Goal: Subscribe to service/newsletter: Subscribe to service/newsletter

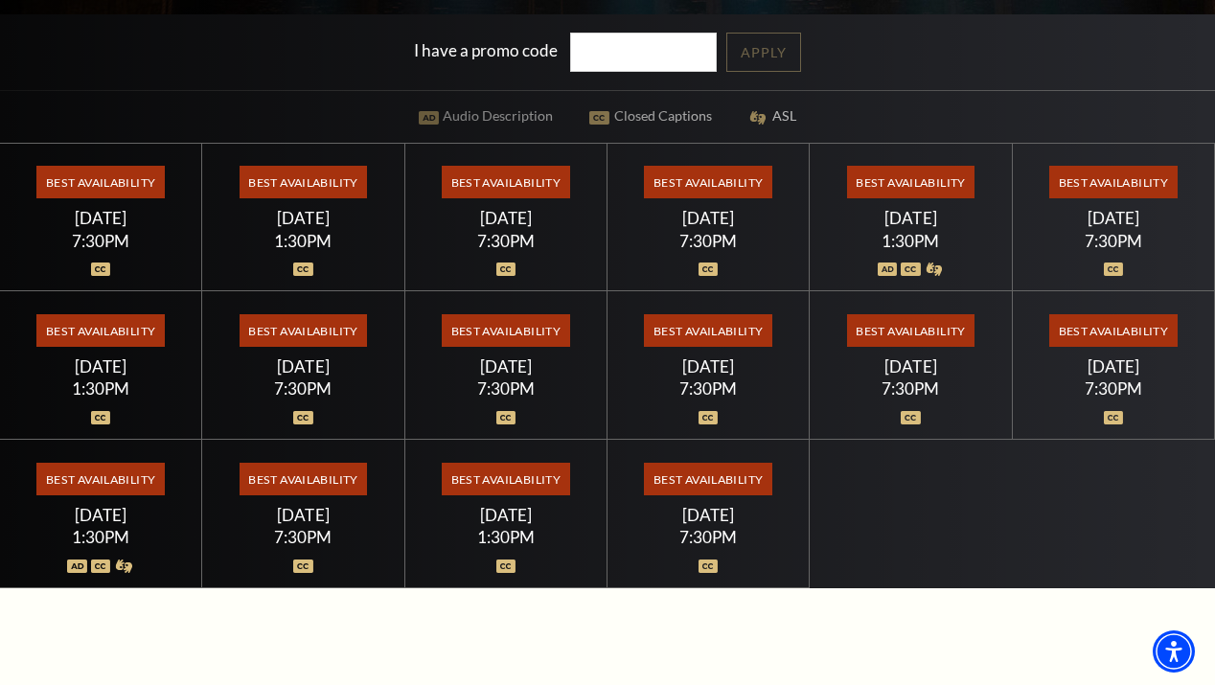
scroll to position [515, 0]
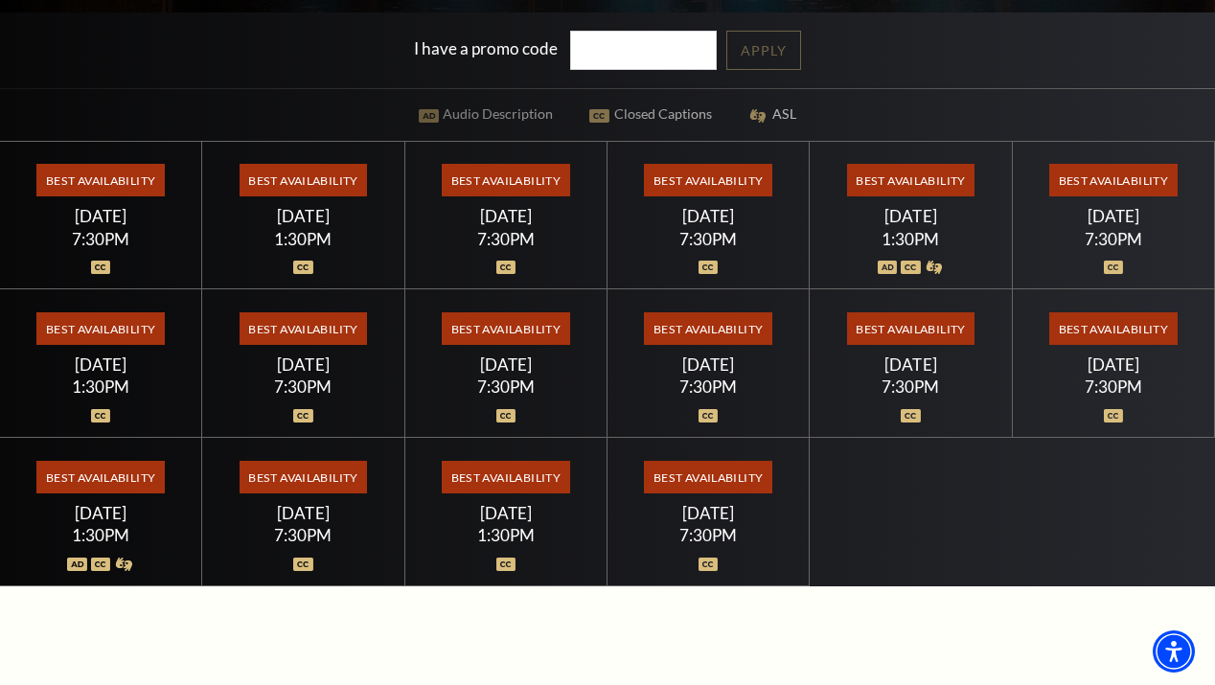
click at [96, 487] on span "Best Availability" at bounding box center [99, 477] width 127 height 33
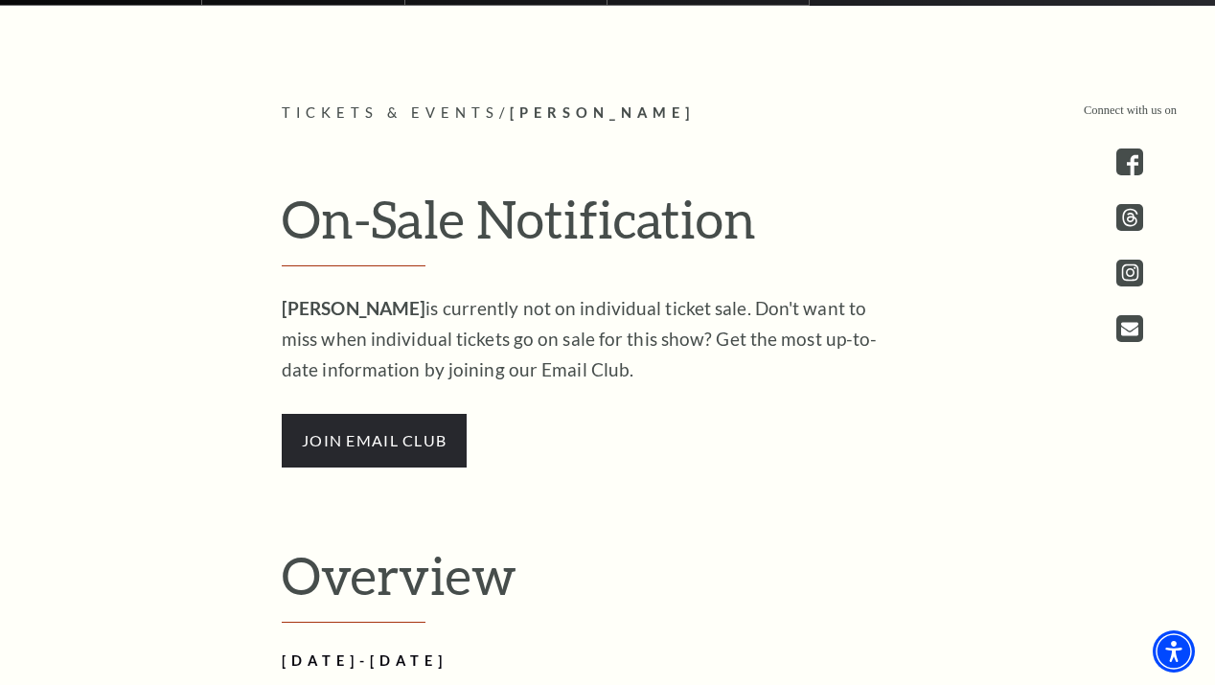
scroll to position [1120, 0]
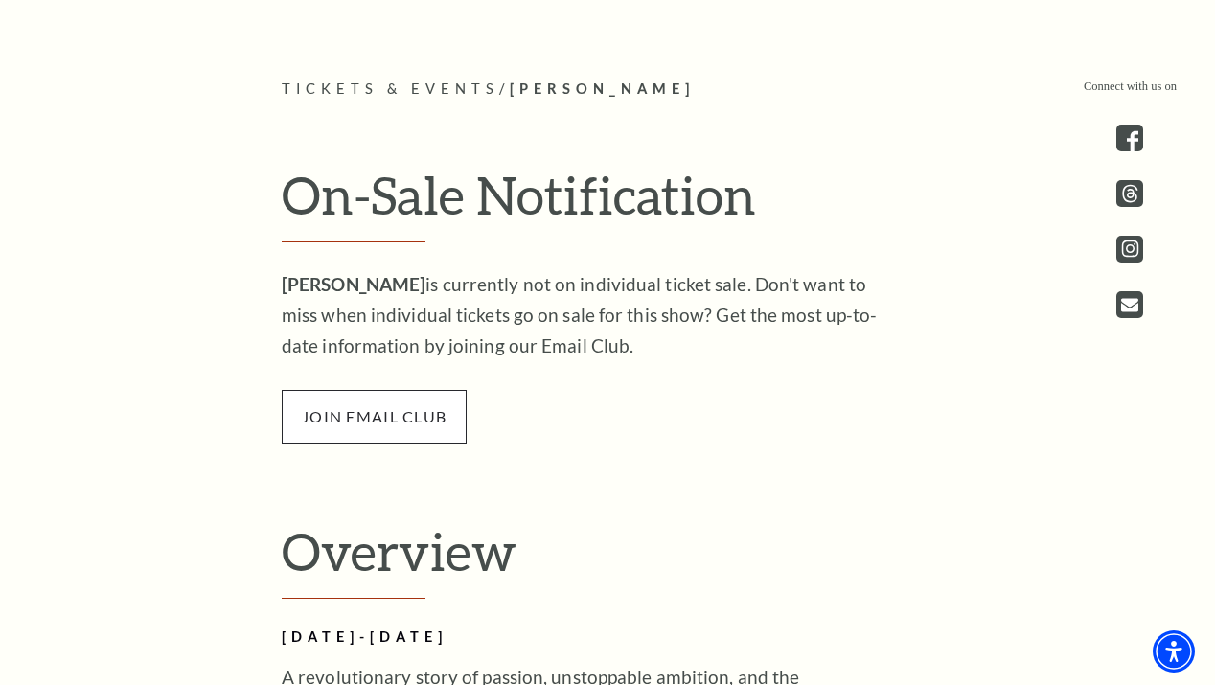
click at [362, 416] on span "join email club" at bounding box center [374, 417] width 185 height 54
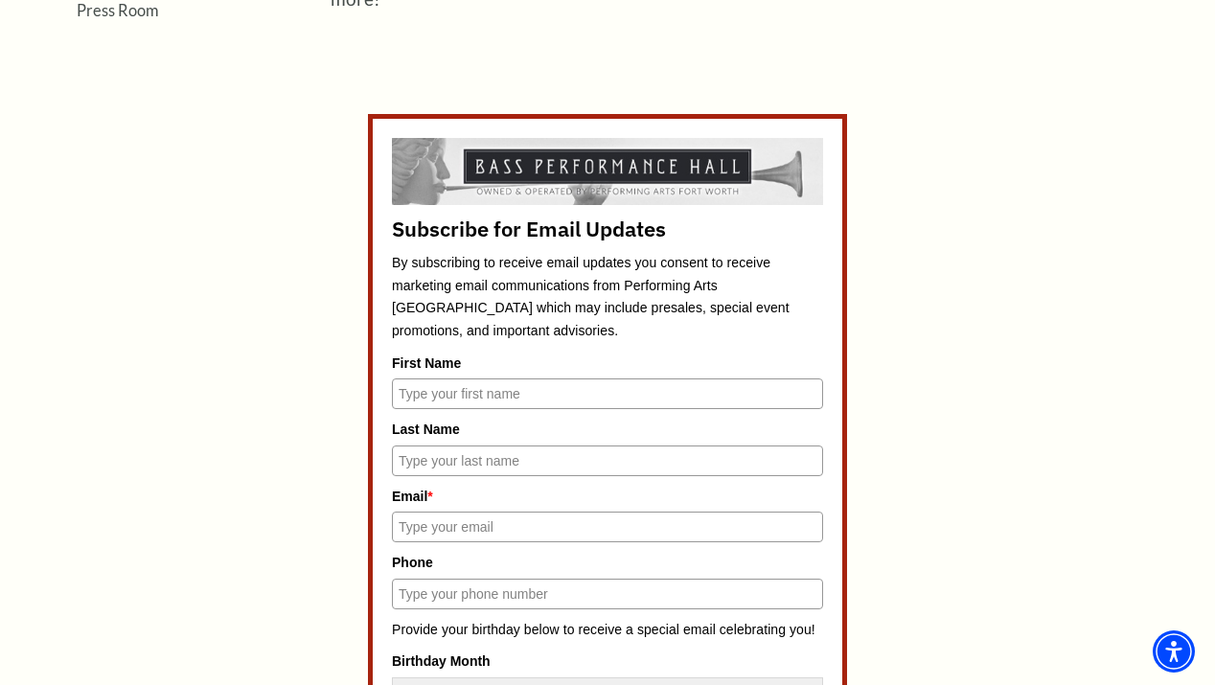
scroll to position [720, 0]
type input "Callie"
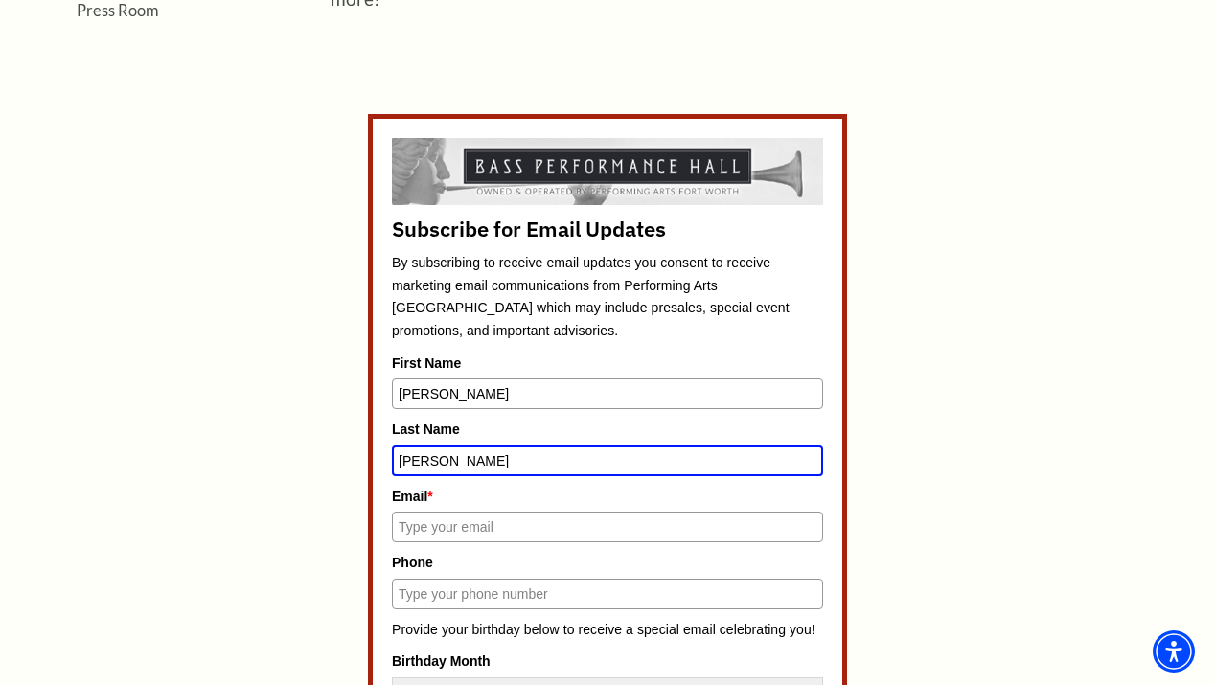
type input "Klump"
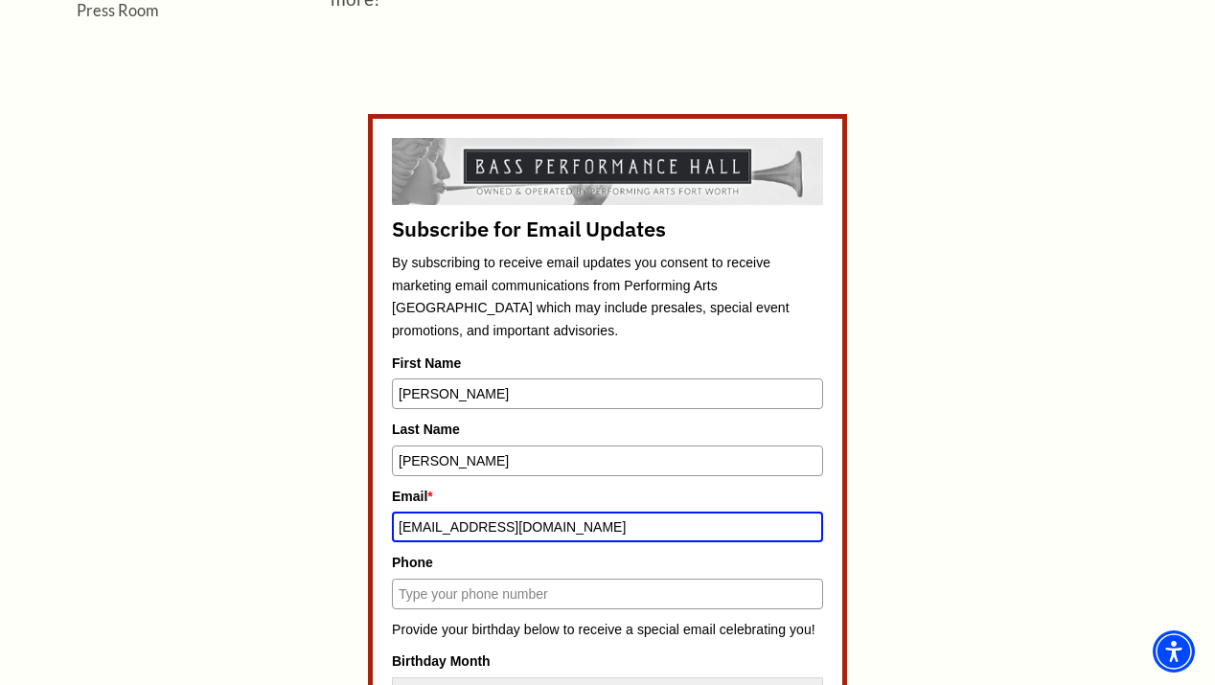
type input "calliejo4118@gmail.com"
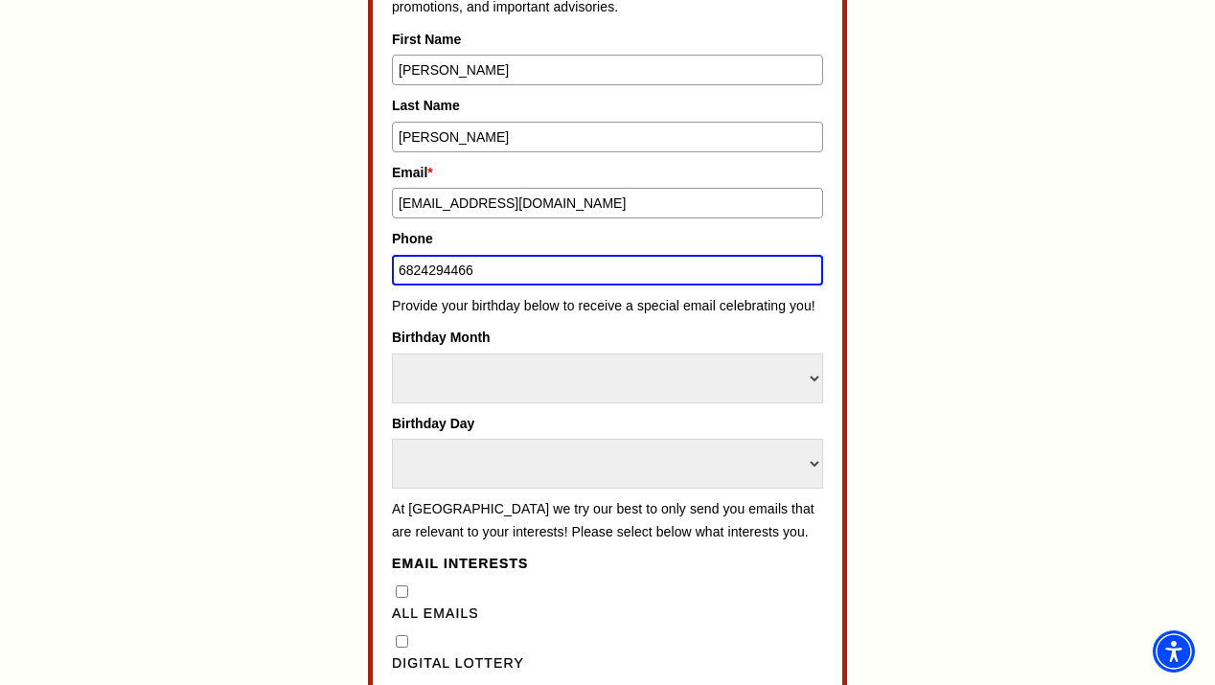
scroll to position [1061, 0]
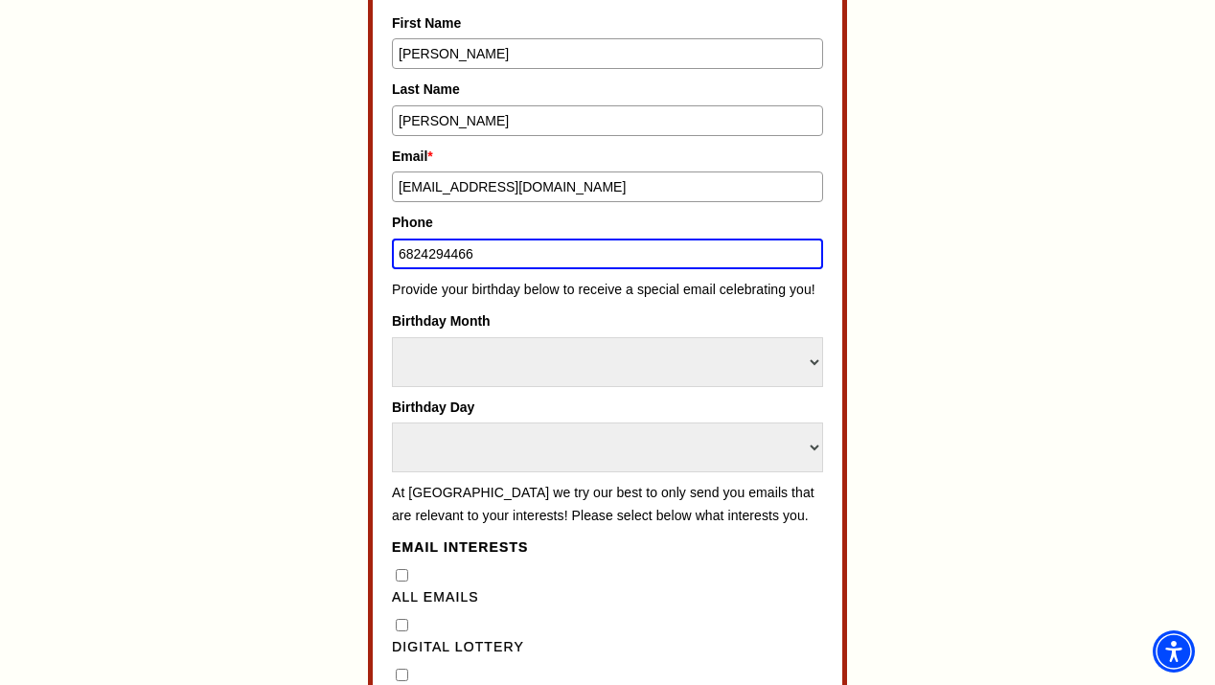
type input "6824294466"
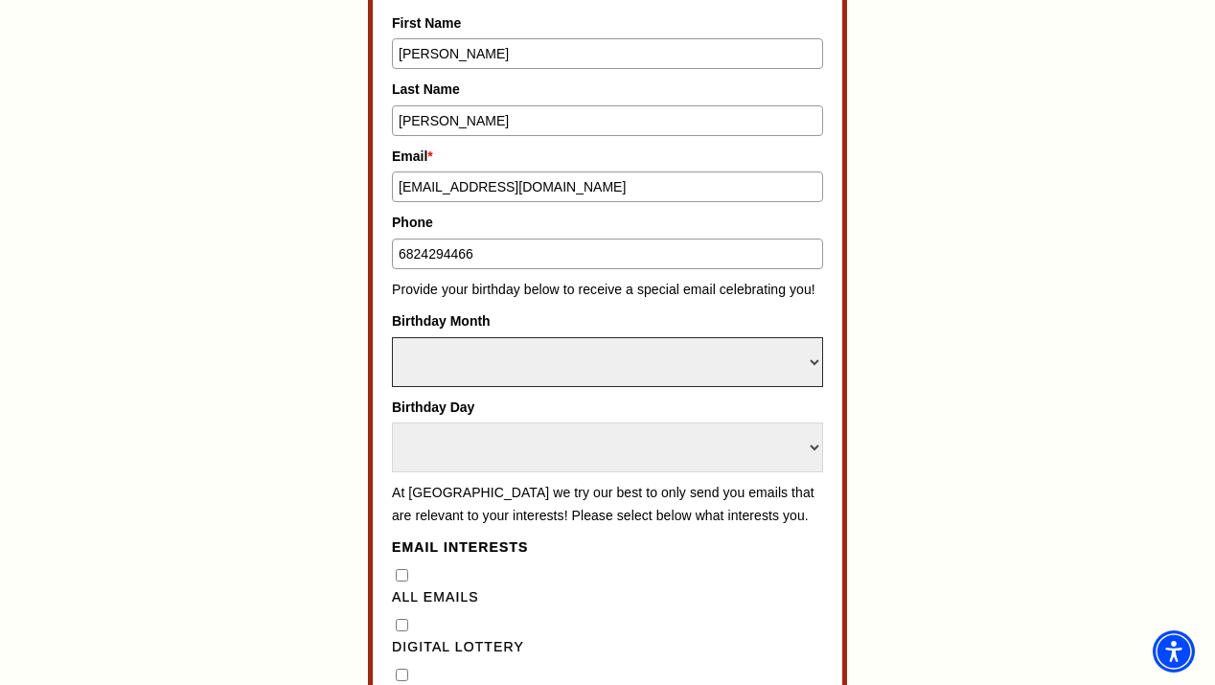
select select "April"
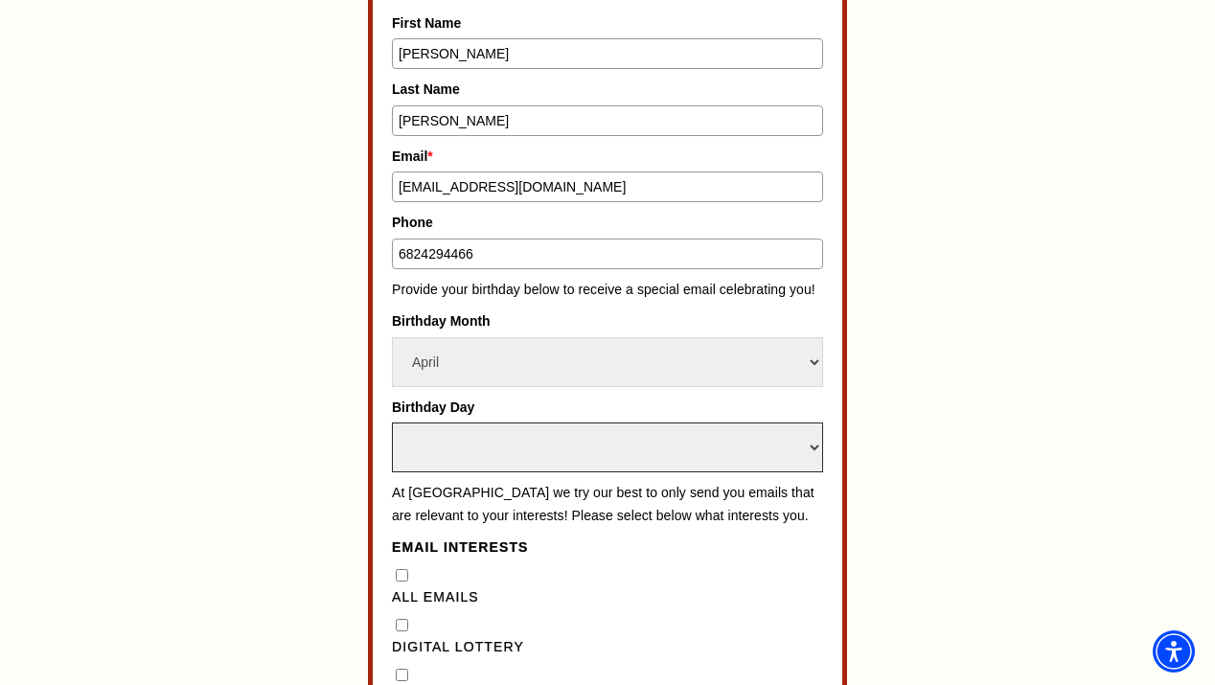
select select "11"
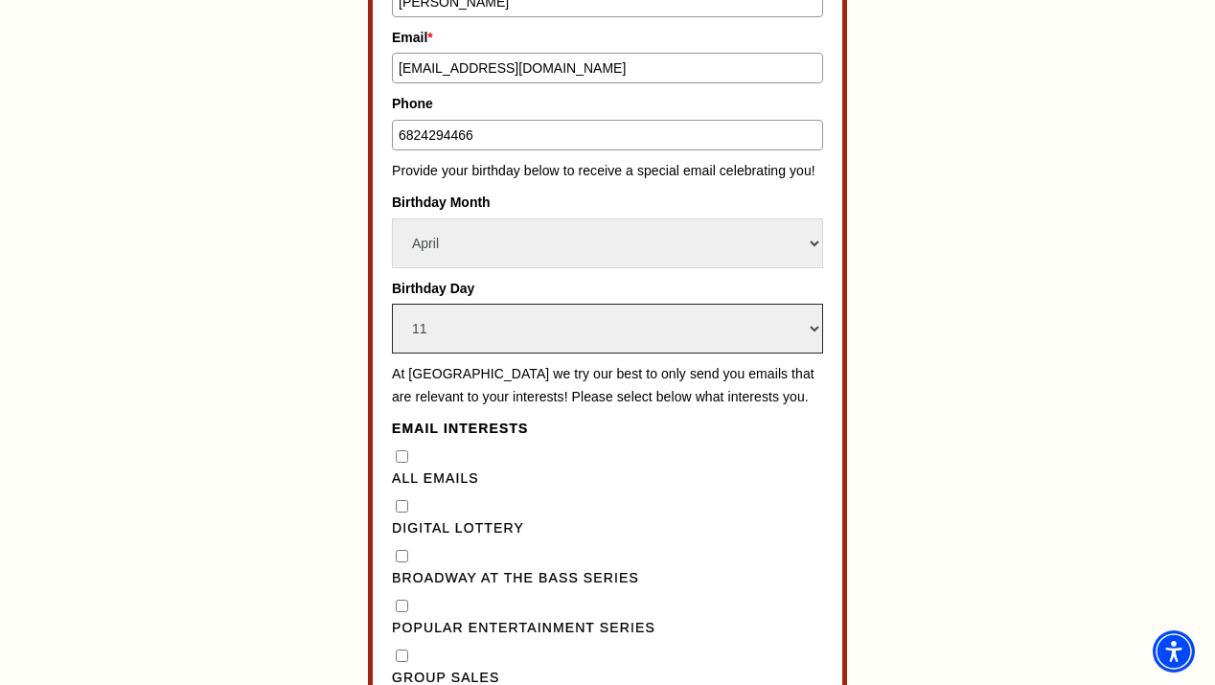
scroll to position [1186, 0]
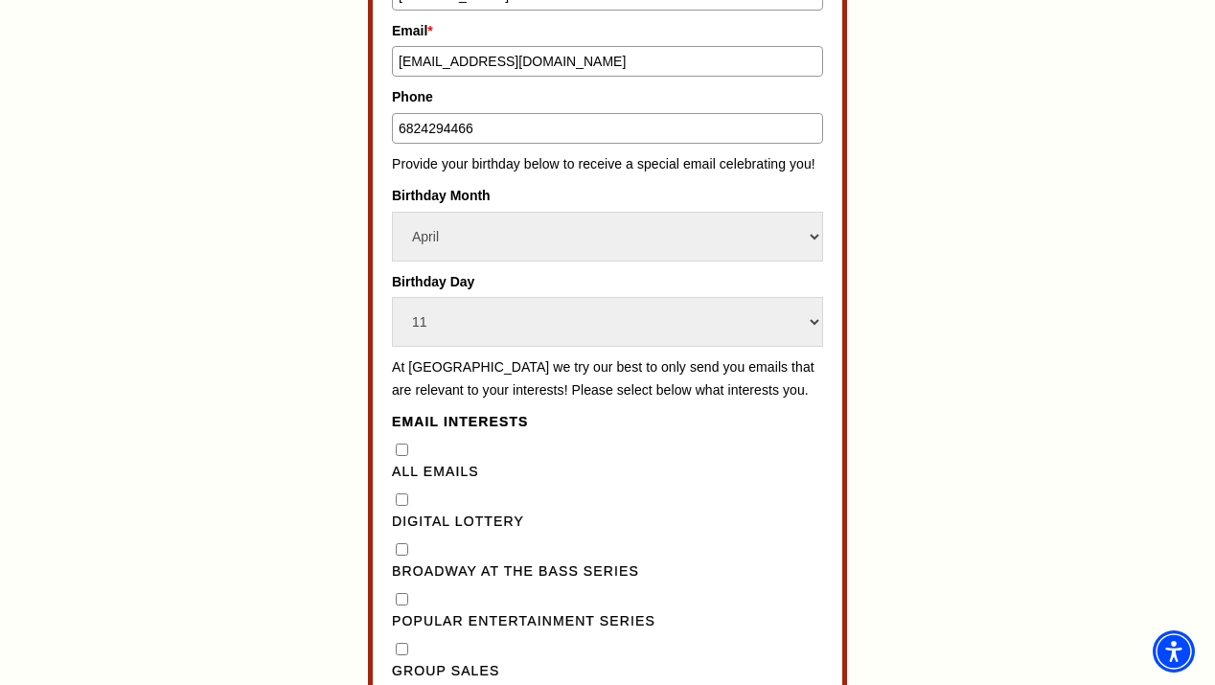
click at [399, 539] on div "Broadway at the Bass Series" at bounding box center [607, 561] width 431 height 44
click at [400, 539] on div "Broadway at the Bass Series" at bounding box center [607, 561] width 431 height 44
click at [400, 543] on Series"] "Broadway at the Bass Series" at bounding box center [402, 549] width 12 height 12
checkbox Series"] "true"
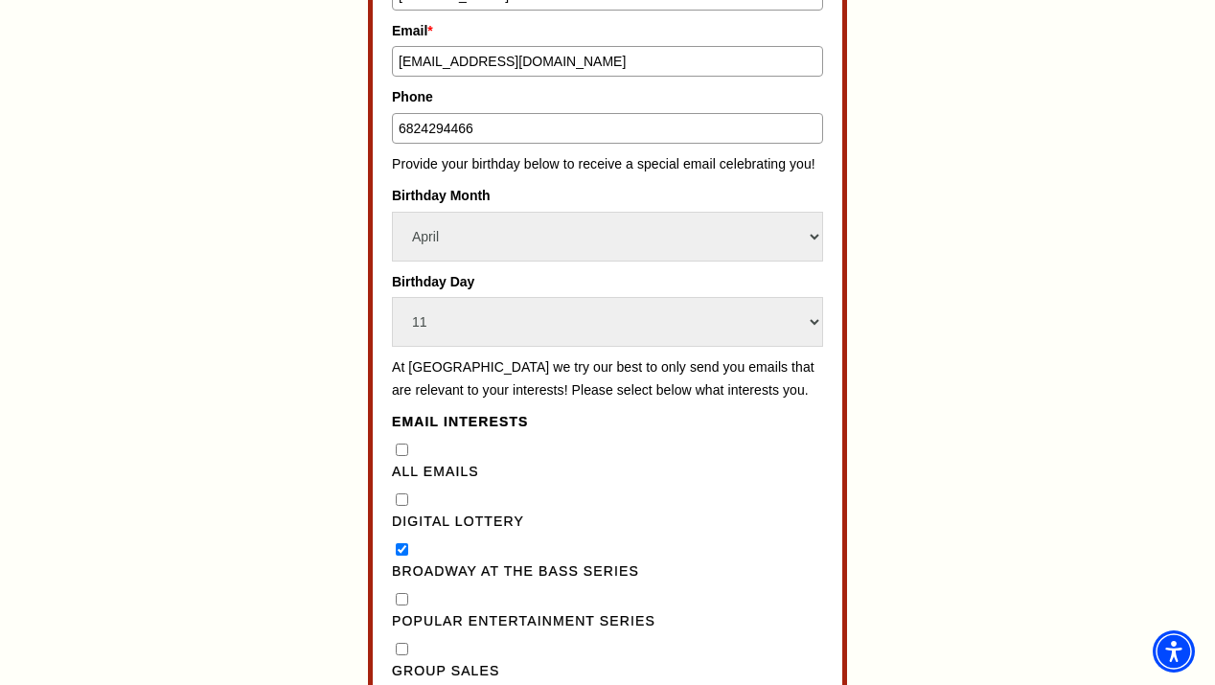
checkbox Club"] "true"
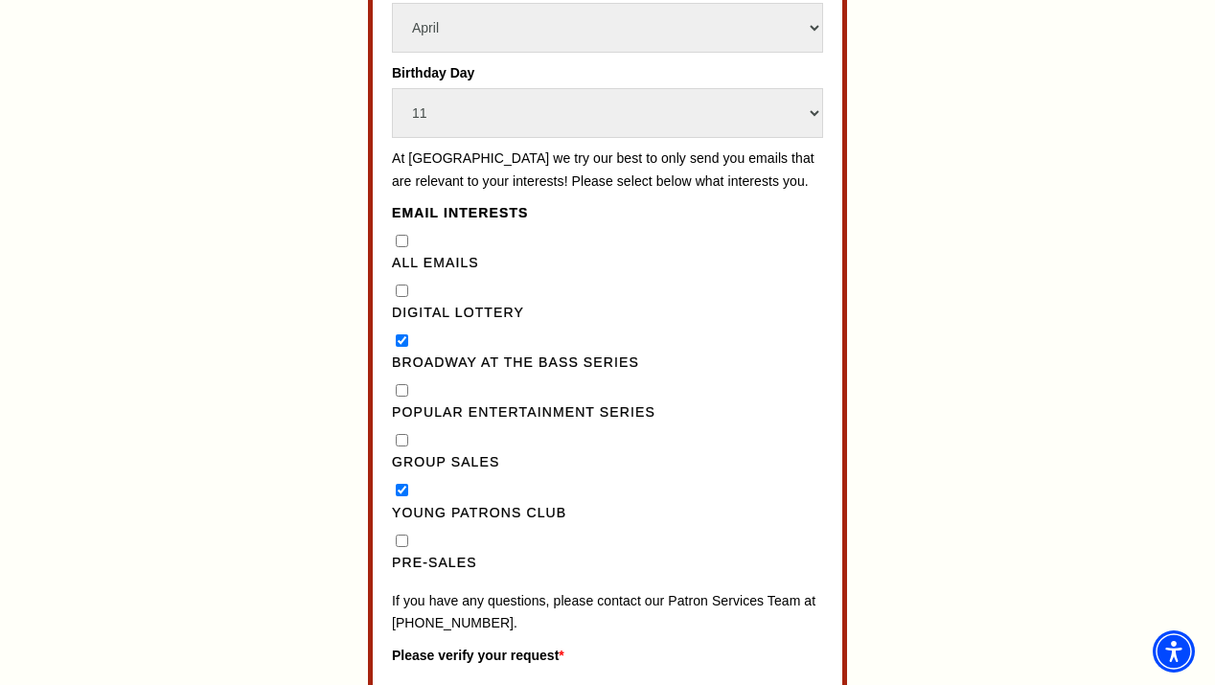
scroll to position [1427, 0]
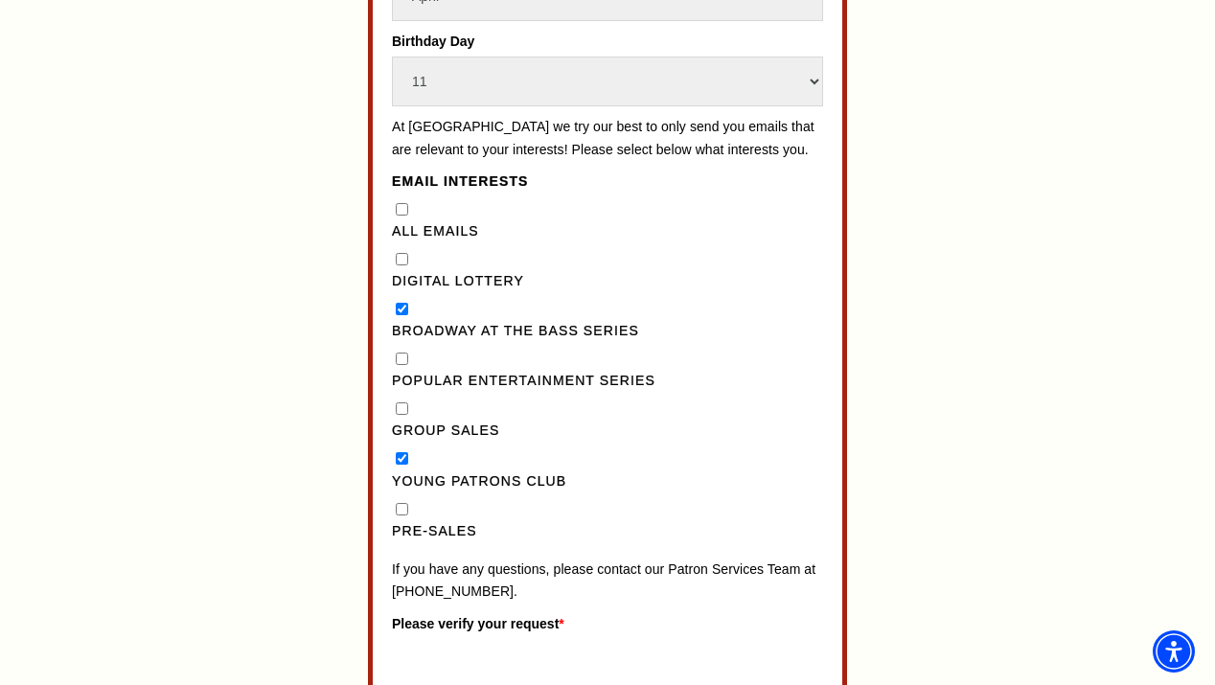
click at [400, 503] on input "Pre-Sales" at bounding box center [402, 509] width 12 height 12
checkbox input "true"
click at [398, 253] on Lottery"] "Digital Lottery" at bounding box center [402, 259] width 12 height 12
checkbox Lottery"] "true"
click at [398, 203] on Emails"] "All Emails" at bounding box center [402, 209] width 12 height 12
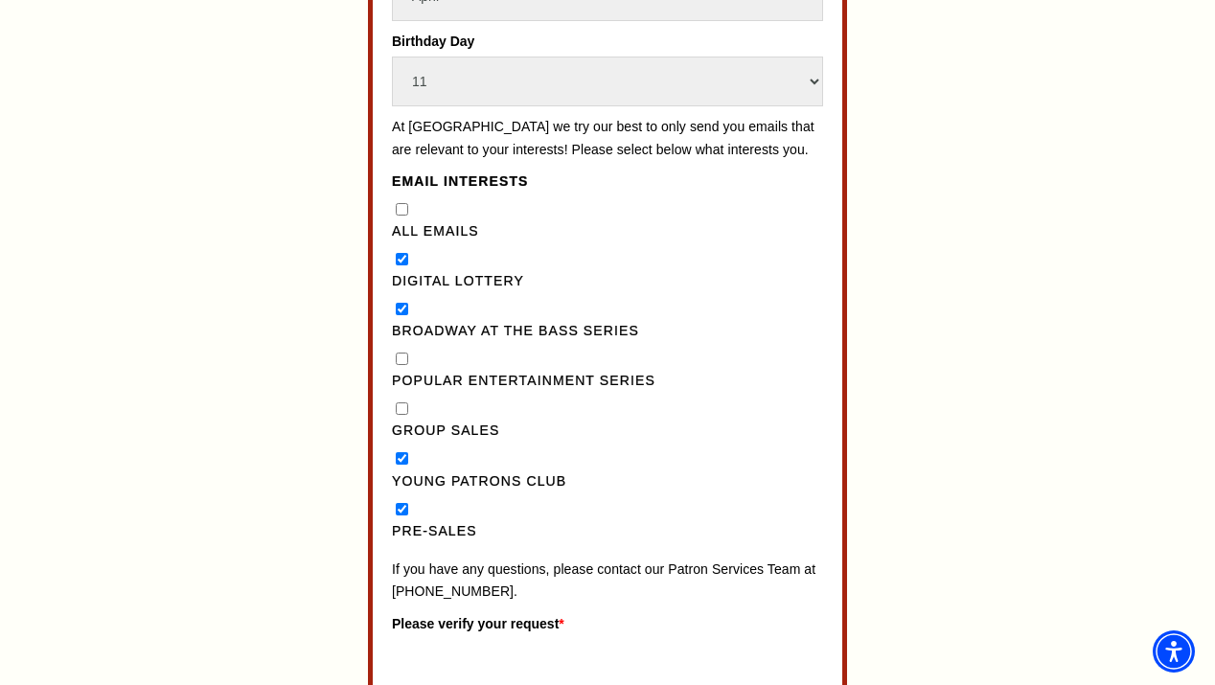
checkbox Emails"] "true"
click at [400, 353] on Series"] "Popular Entertainment Series" at bounding box center [402, 359] width 12 height 12
checkbox Series"] "true"
click at [398, 402] on Sales"] "Group Sales" at bounding box center [402, 408] width 12 height 12
checkbox Sales"] "true"
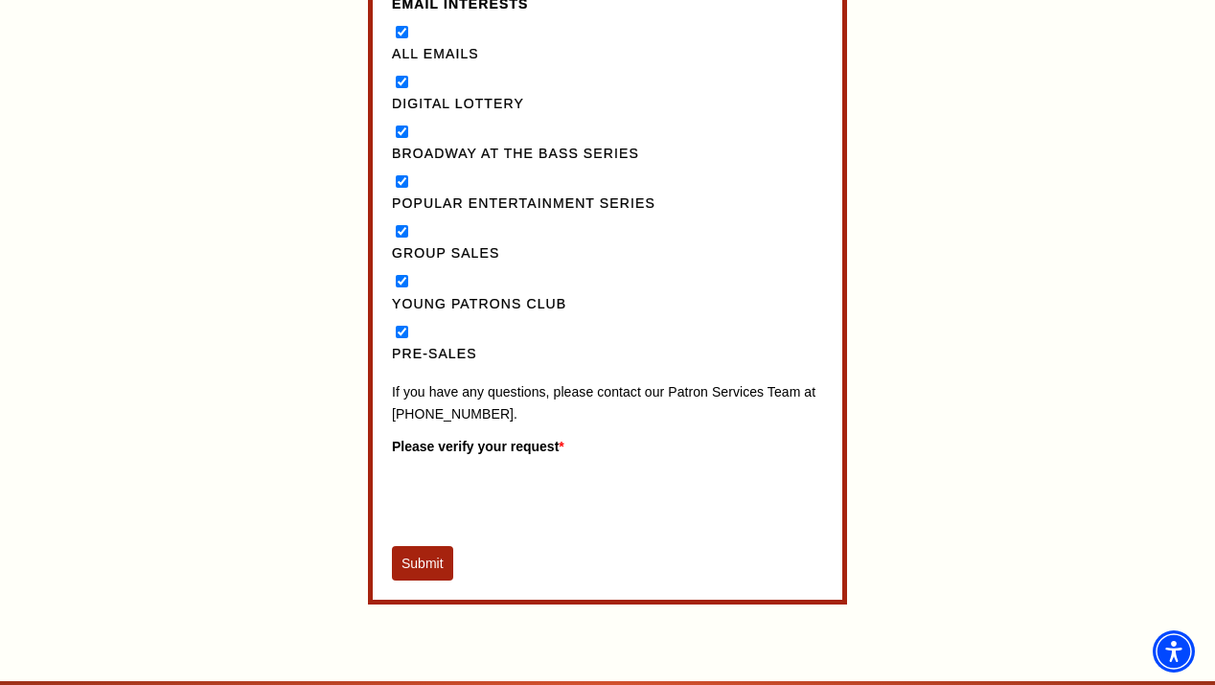
scroll to position [1609, 0]
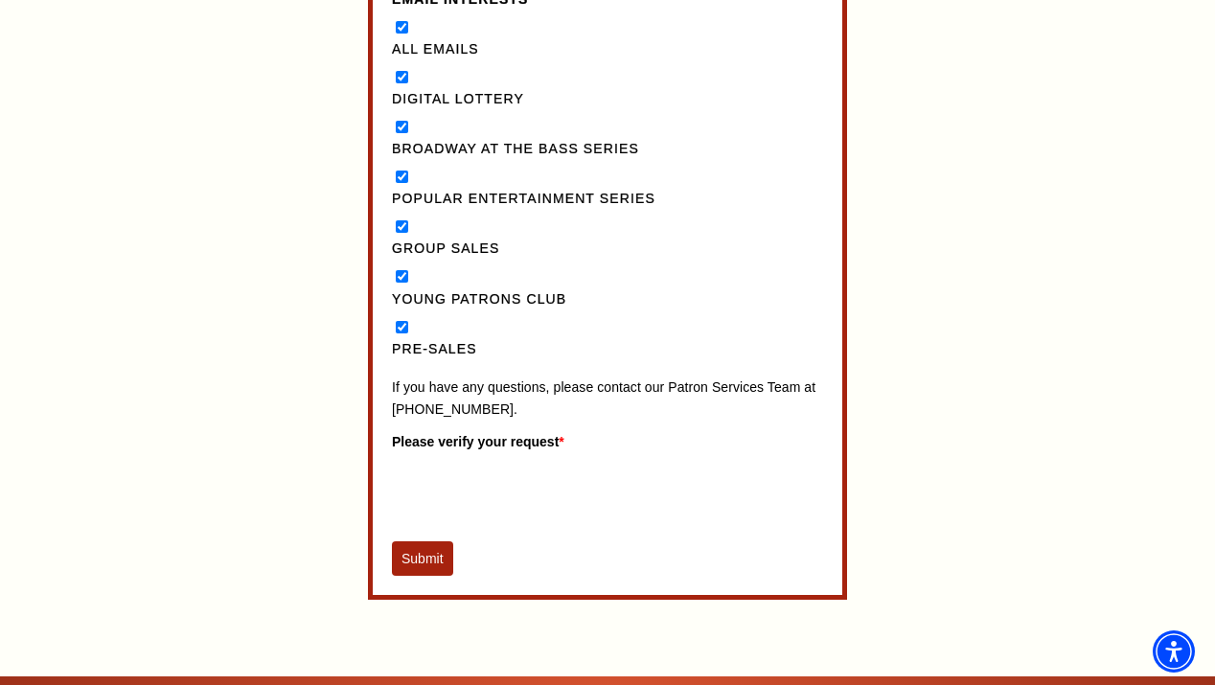
click at [424, 541] on button "Submit" at bounding box center [422, 558] width 61 height 34
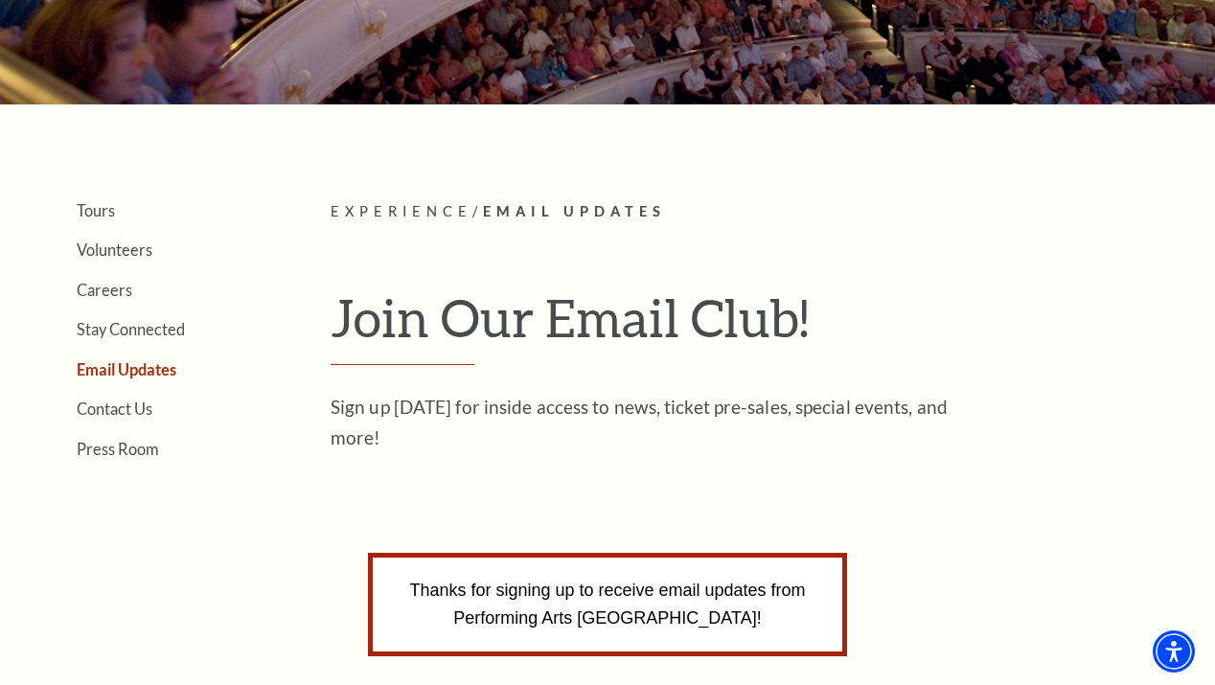
scroll to position [317, 0]
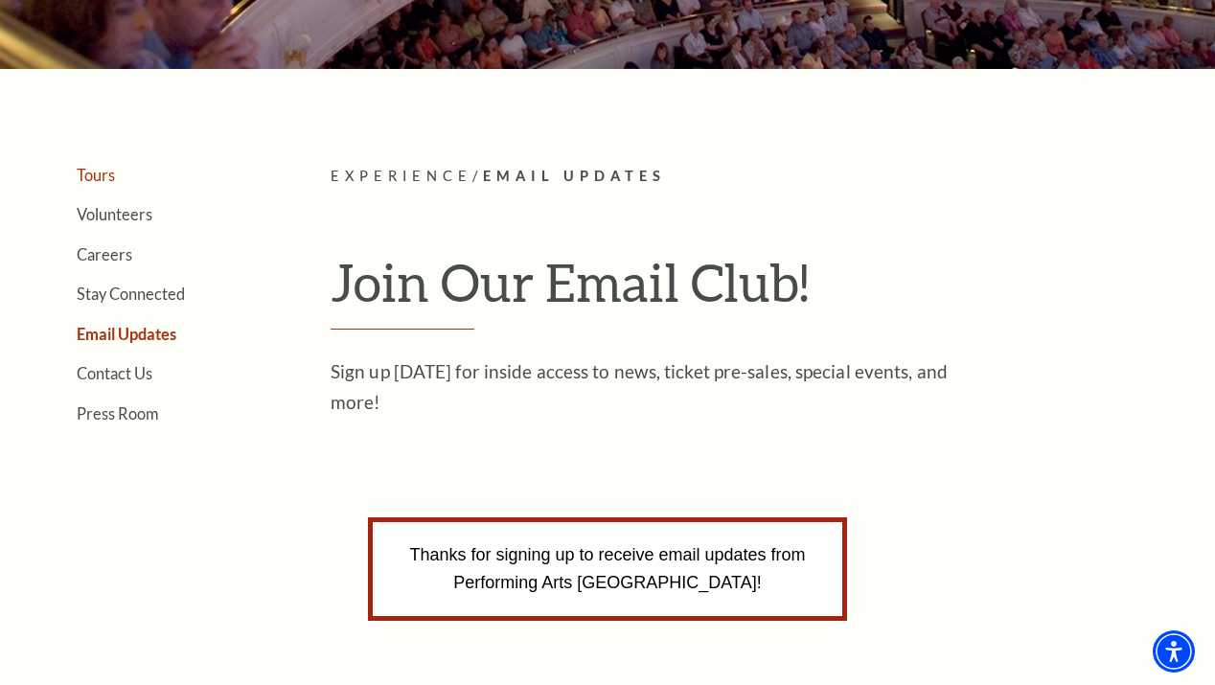
click at [106, 178] on link "Tours" at bounding box center [96, 175] width 38 height 18
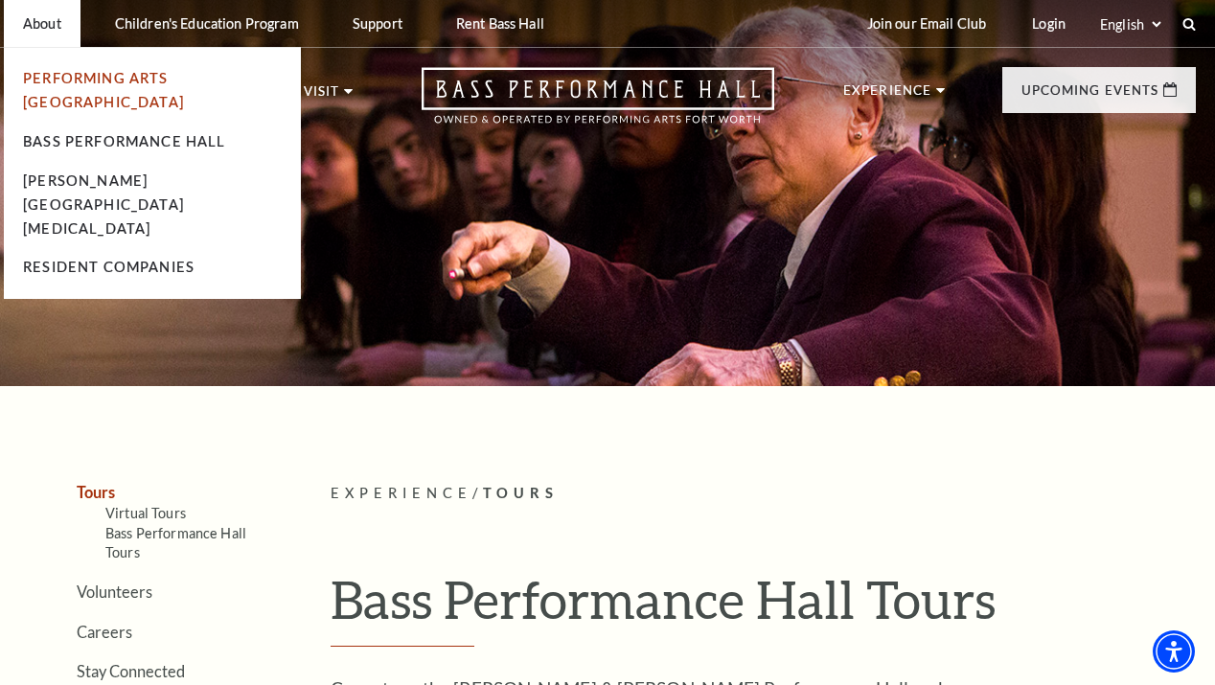
click at [72, 78] on link "Performing Arts [GEOGRAPHIC_DATA]" at bounding box center [103, 90] width 161 height 40
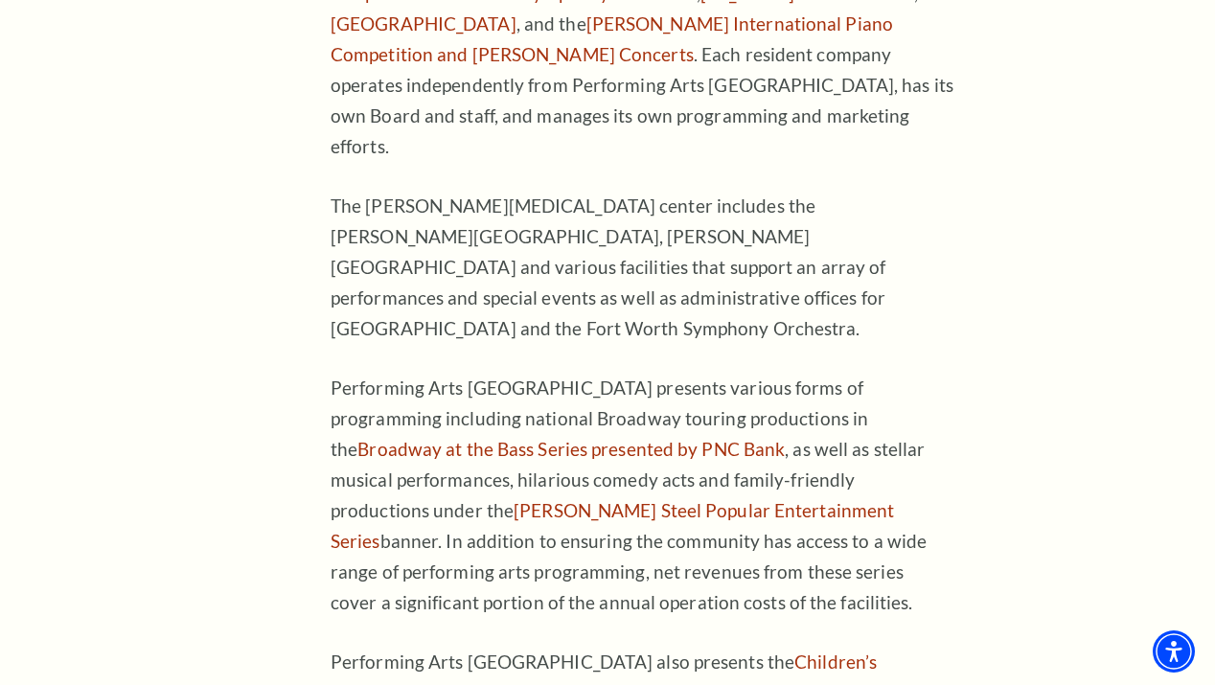
scroll to position [1060, 0]
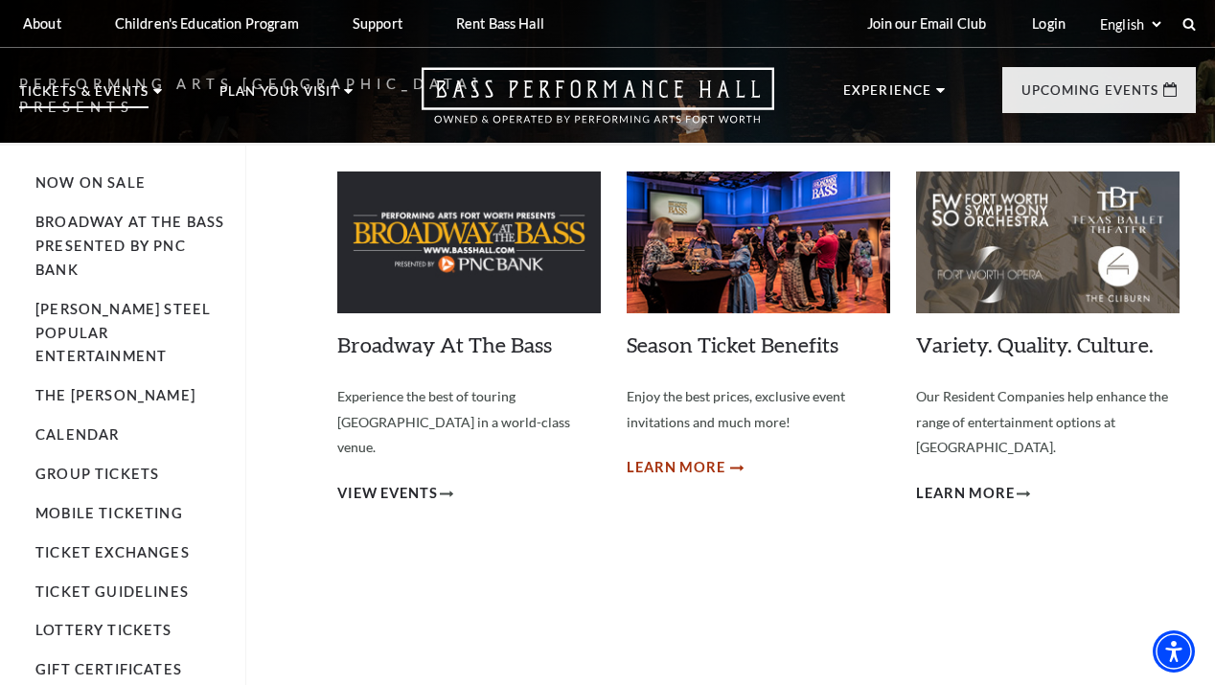
click at [675, 459] on span "Learn More" at bounding box center [676, 468] width 99 height 24
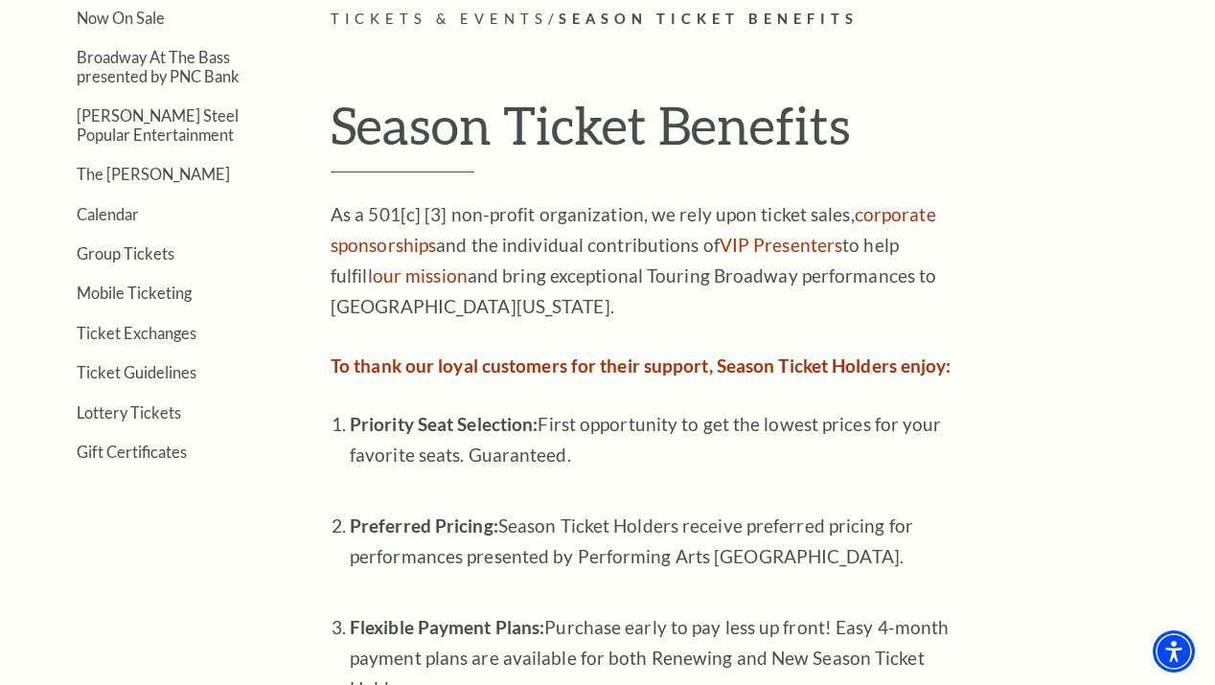
scroll to position [335, 0]
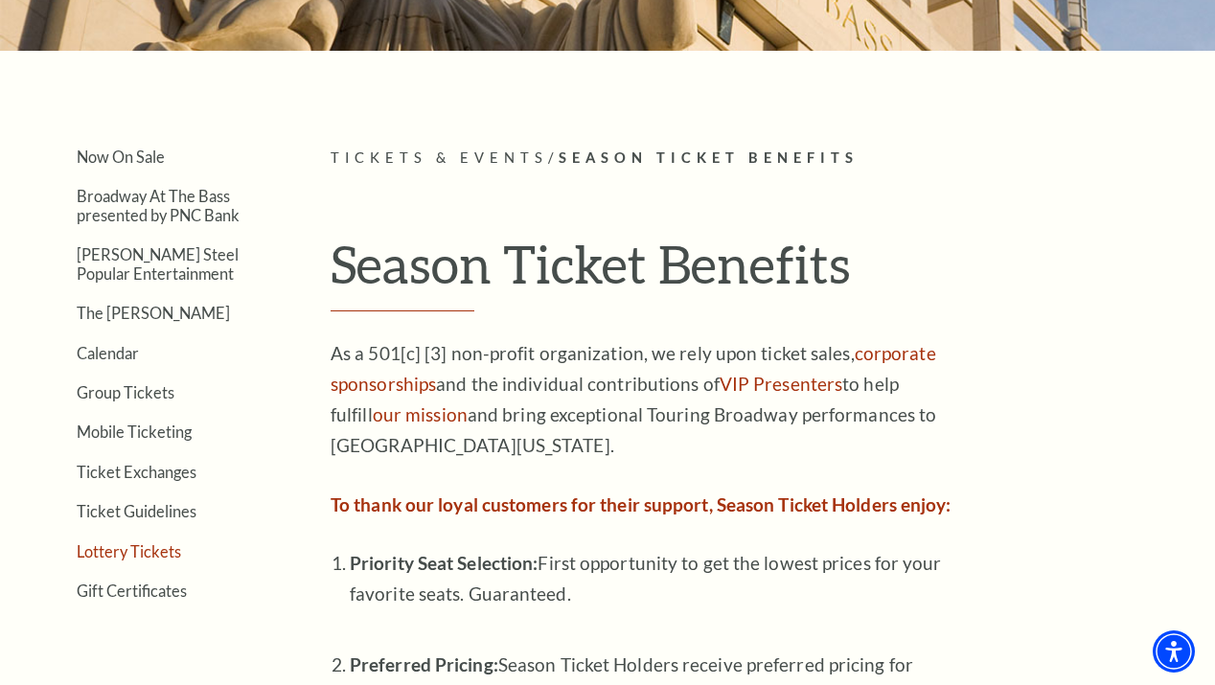
click at [139, 551] on link "Lottery Tickets" at bounding box center [129, 551] width 104 height 18
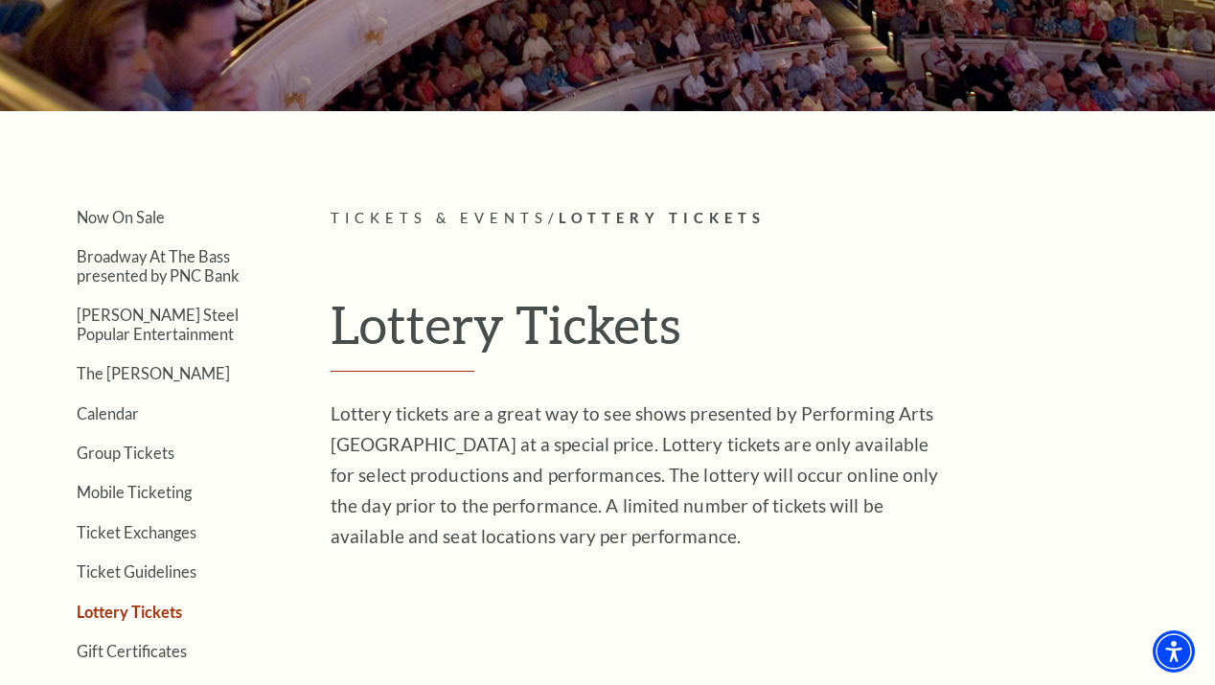
scroll to position [408, 0]
